Goal: Information Seeking & Learning: Compare options

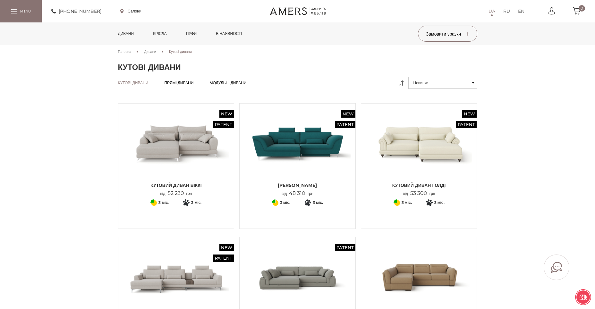
click at [150, 50] on span "Дивани" at bounding box center [150, 51] width 12 height 4
click at [236, 86] on span "Модульні дивани" at bounding box center [227, 88] width 37 height 5
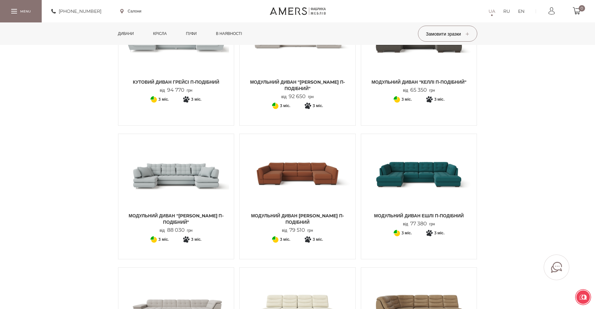
scroll to position [393, 0]
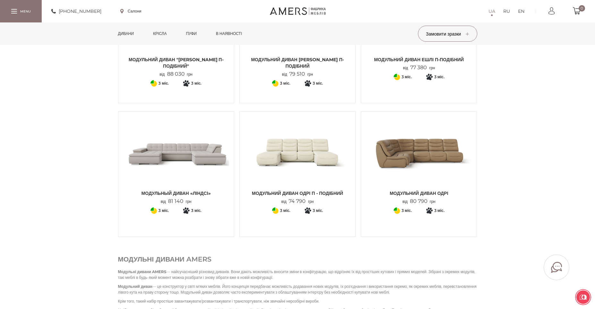
click at [312, 143] on img at bounding box center [297, 151] width 106 height 71
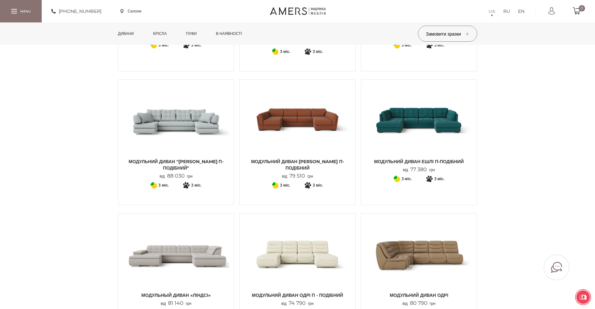
scroll to position [0, 0]
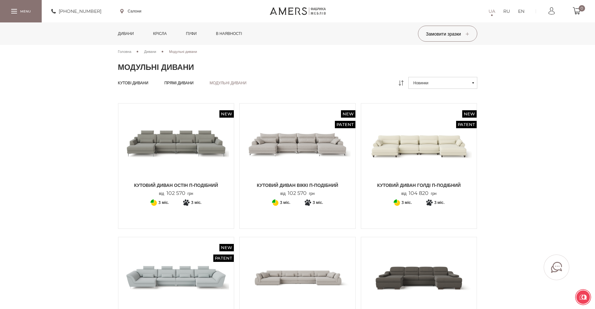
click at [190, 86] on span "Прямі дивани" at bounding box center [178, 88] width 29 height 5
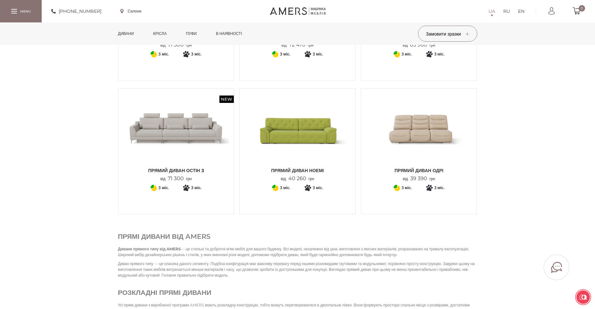
scroll to position [679, 0]
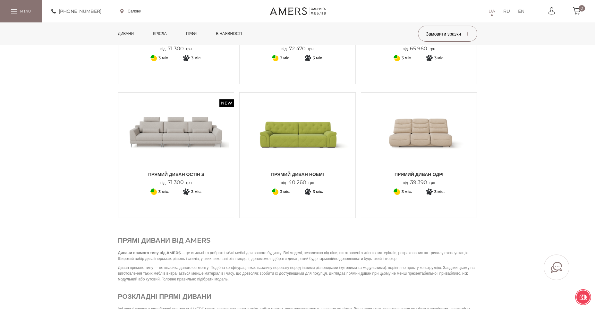
click at [307, 139] on img at bounding box center [297, 132] width 106 height 71
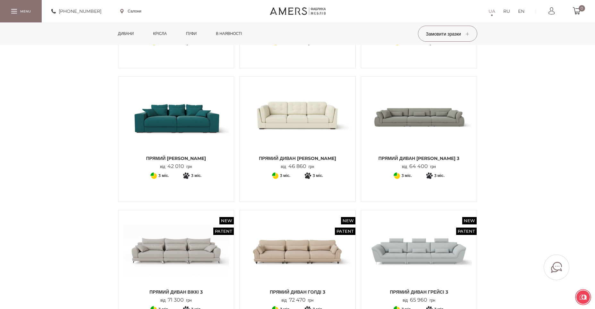
scroll to position [423, 0]
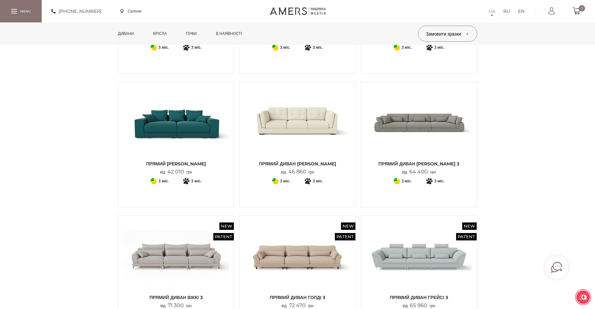
click at [322, 135] on img at bounding box center [297, 122] width 106 height 71
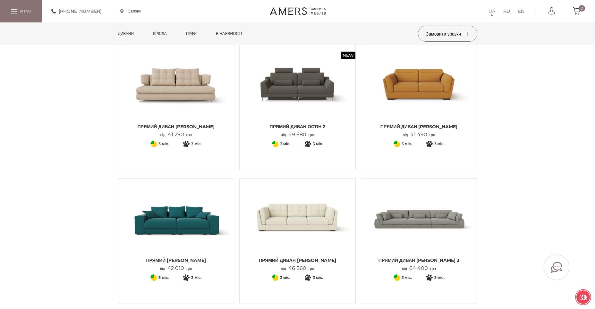
scroll to position [314, 0]
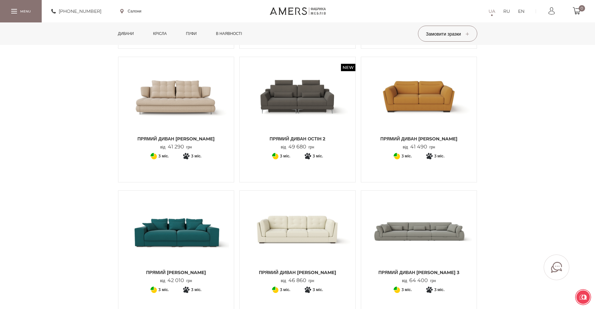
click at [415, 108] on img at bounding box center [419, 97] width 106 height 71
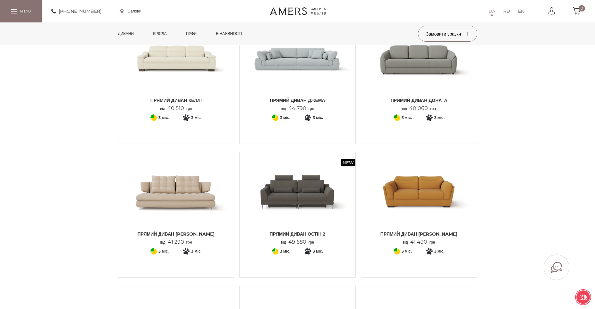
scroll to position [155, 0]
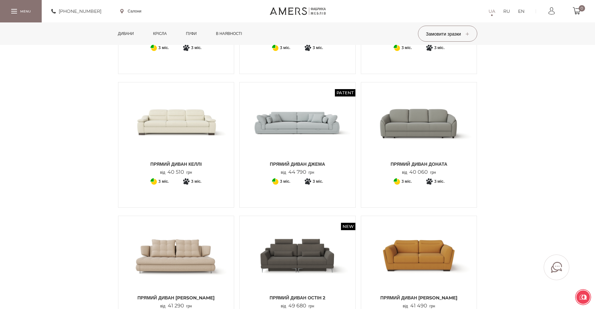
click at [443, 130] on img at bounding box center [419, 122] width 106 height 71
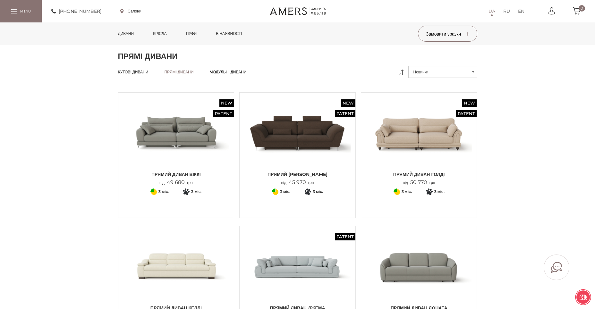
scroll to position [0, 0]
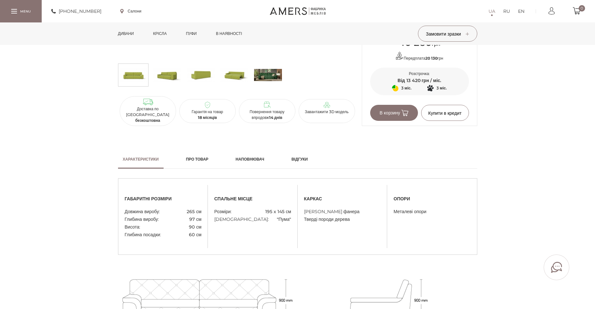
scroll to position [514, 0]
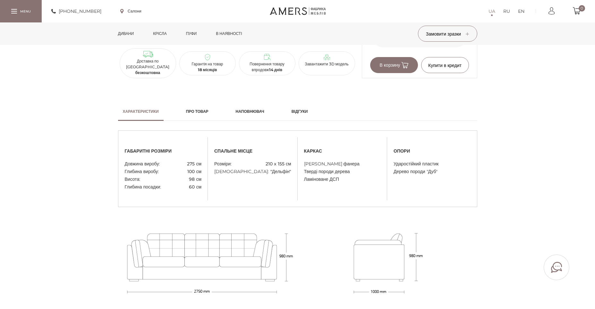
scroll to position [485, 0]
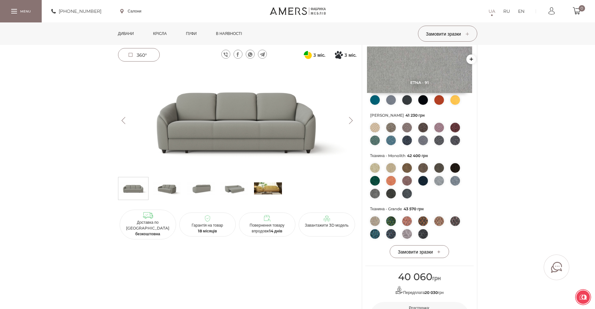
scroll to position [184, 0]
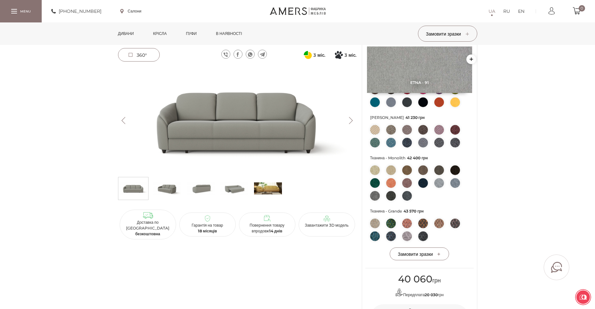
click at [232, 189] on img at bounding box center [234, 188] width 28 height 19
